Goal: Information Seeking & Learning: Understand process/instructions

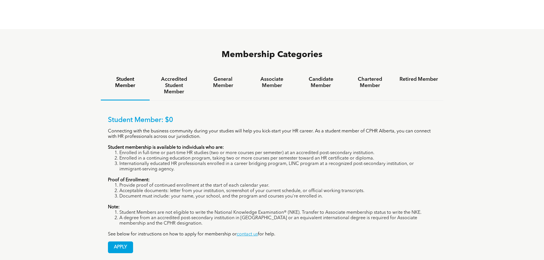
scroll to position [371, 0]
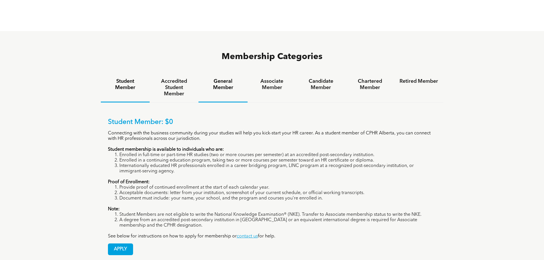
click at [229, 78] on h4 "General Member" at bounding box center [223, 84] width 39 height 13
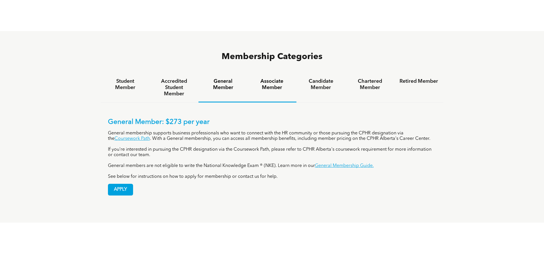
click at [273, 78] on h4 "Associate Member" at bounding box center [272, 84] width 39 height 13
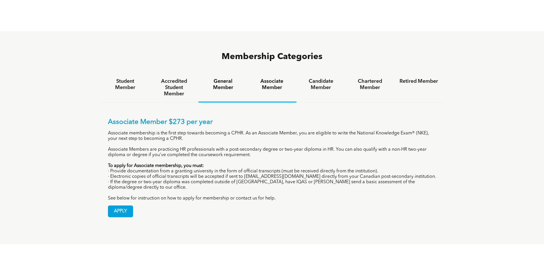
click at [227, 78] on h4 "General Member" at bounding box center [223, 84] width 39 height 13
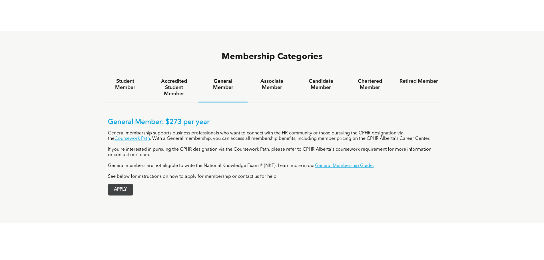
click at [123, 184] on span "APPLY" at bounding box center [120, 189] width 25 height 11
click at [336, 164] on link "General Membership Guide." at bounding box center [344, 166] width 59 height 5
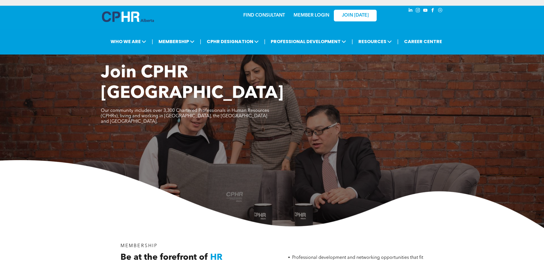
scroll to position [387, 0]
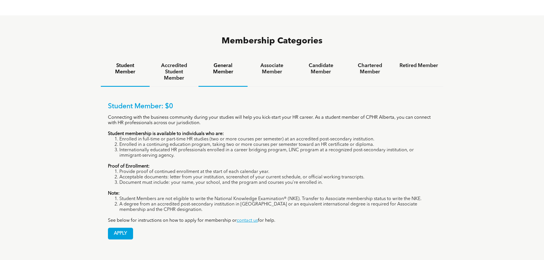
click at [229, 63] on h4 "General Member" at bounding box center [223, 69] width 39 height 13
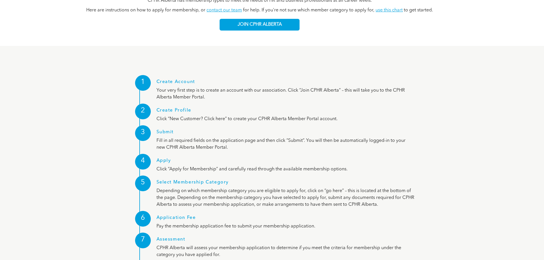
scroll to position [730, 0]
